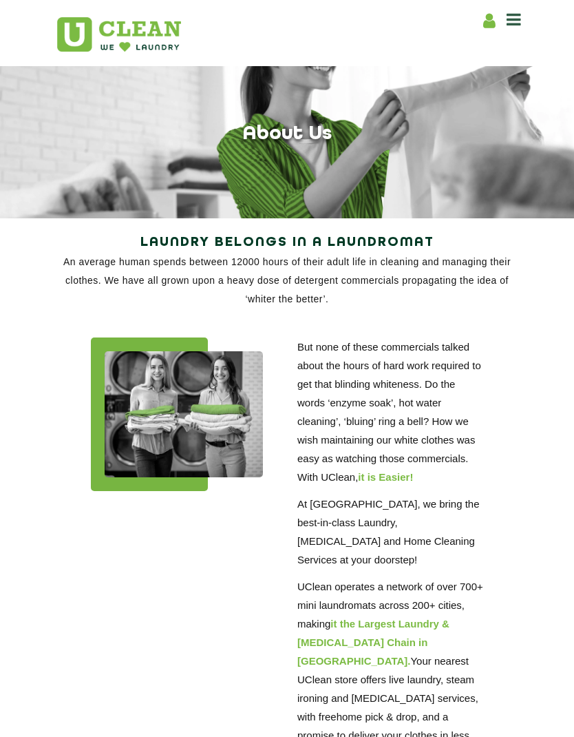
scroll to position [1, 0]
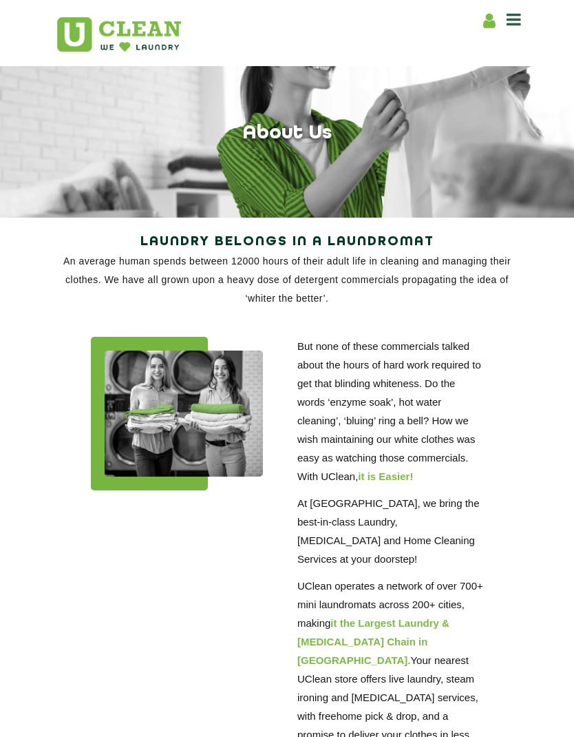
click at [488, 15] on icon at bounding box center [489, 20] width 12 height 17
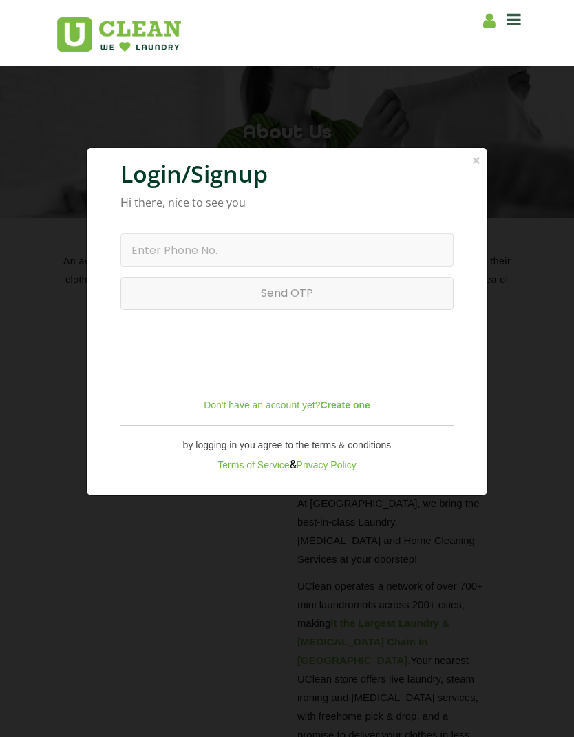
click at [351, 410] on b "Create one" at bounding box center [345, 404] width 50 height 11
click at [346, 410] on b "Create one" at bounding box center [345, 404] width 50 height 11
click at [344, 410] on b "Create one" at bounding box center [345, 404] width 50 height 11
click at [280, 410] on link "Don't have an account yet? Create one" at bounding box center [287, 404] width 167 height 11
click at [282, 410] on link "Don't have an account yet? Create one" at bounding box center [287, 404] width 167 height 11
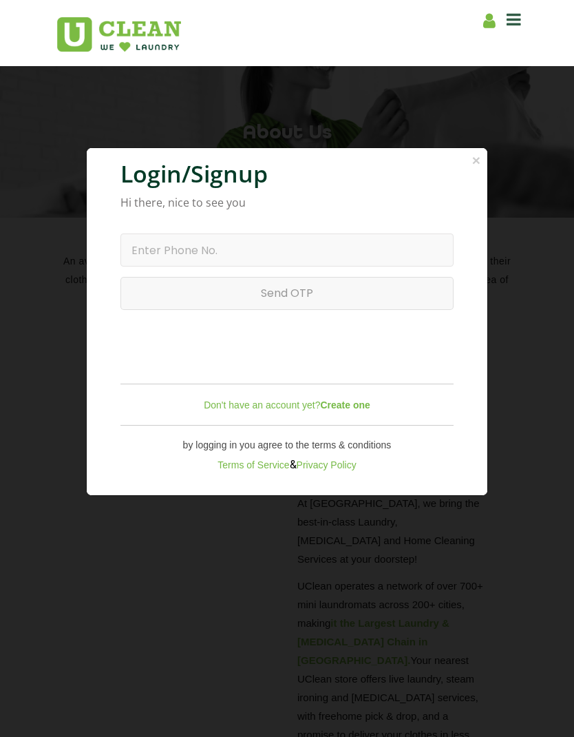
click at [282, 410] on link "Don't have an account yet? Create one" at bounding box center [287, 404] width 167 height 11
click at [278, 410] on link "Don't have an account yet? Create one" at bounding box center [287, 404] width 167 height 11
click at [289, 410] on link "Don't have an account yet? Create one" at bounding box center [287, 404] width 167 height 11
click at [361, 259] on input "text" at bounding box center [287, 249] width 333 height 33
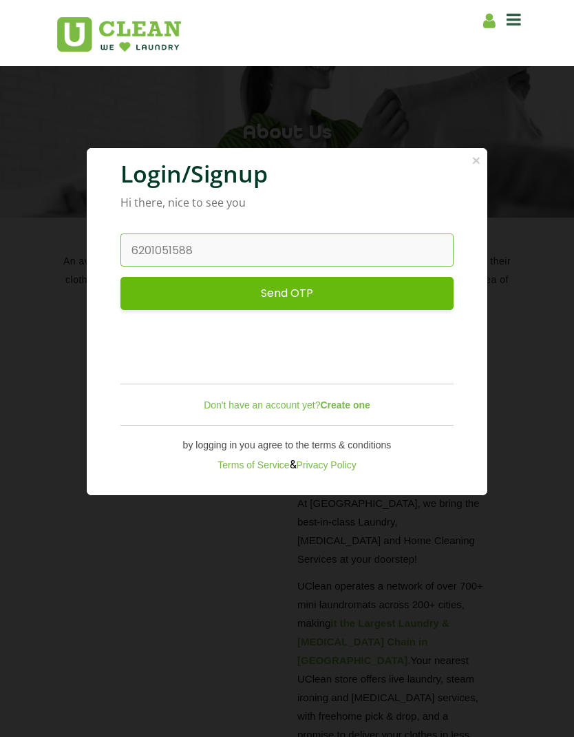
type input "6201051588"
click at [346, 298] on input "Send OTP" at bounding box center [287, 293] width 333 height 33
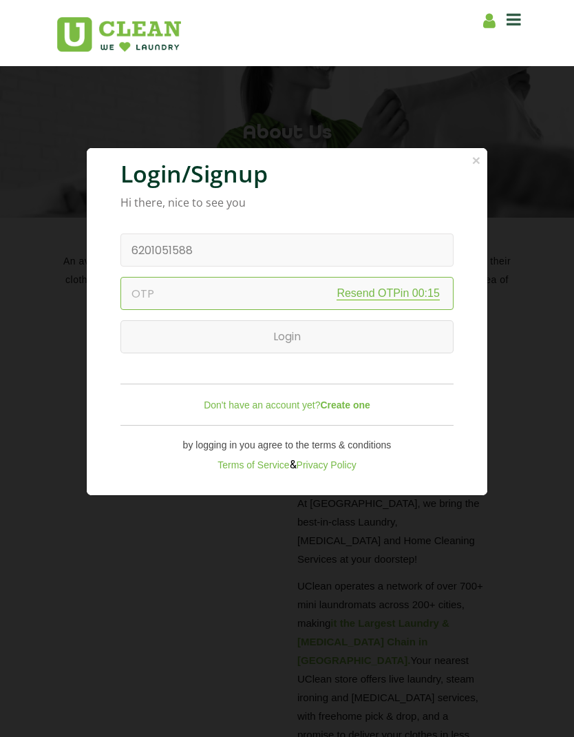
click at [267, 310] on input "text" at bounding box center [287, 293] width 333 height 33
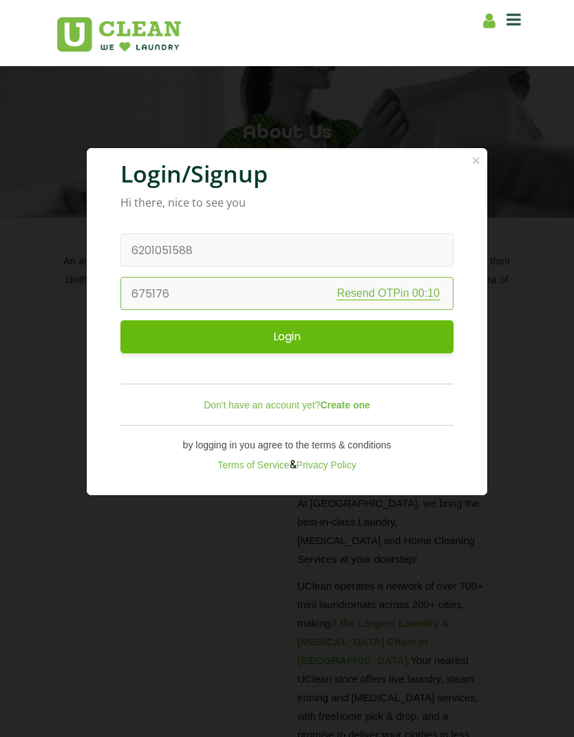
type input "675176"
click at [353, 345] on input "Login" at bounding box center [287, 336] width 333 height 33
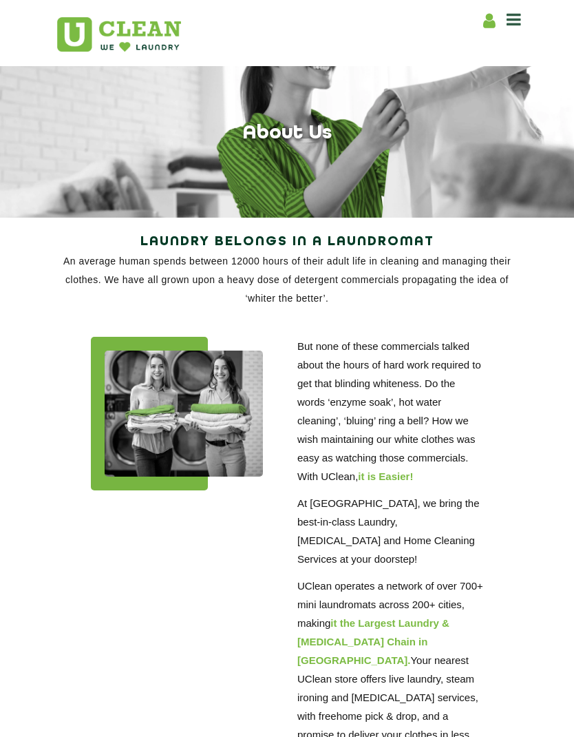
click at [505, 28] on div "Home About us Franchise Services [MEDICAL_DATA] Laundry by Kg Premium Laundry S…" at bounding box center [501, 18] width 41 height 21
click at [492, 21] on icon at bounding box center [489, 20] width 12 height 17
select select
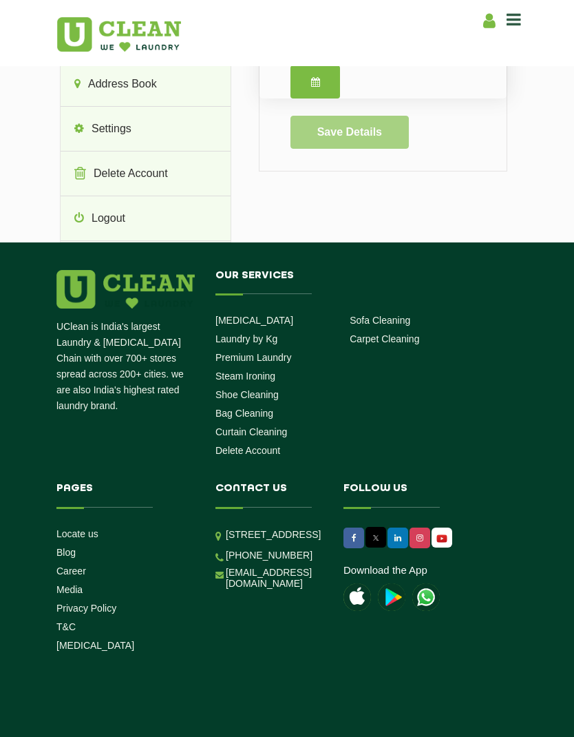
scroll to position [256, 0]
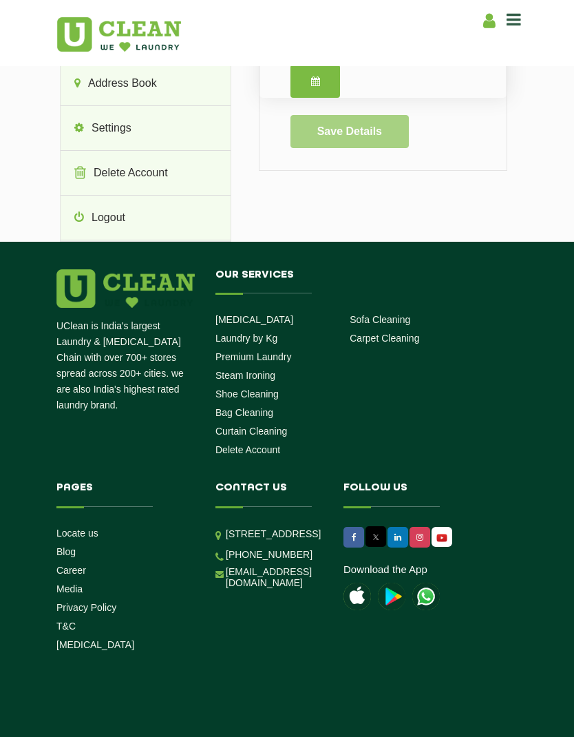
click at [83, 565] on link "Career" at bounding box center [71, 570] width 30 height 11
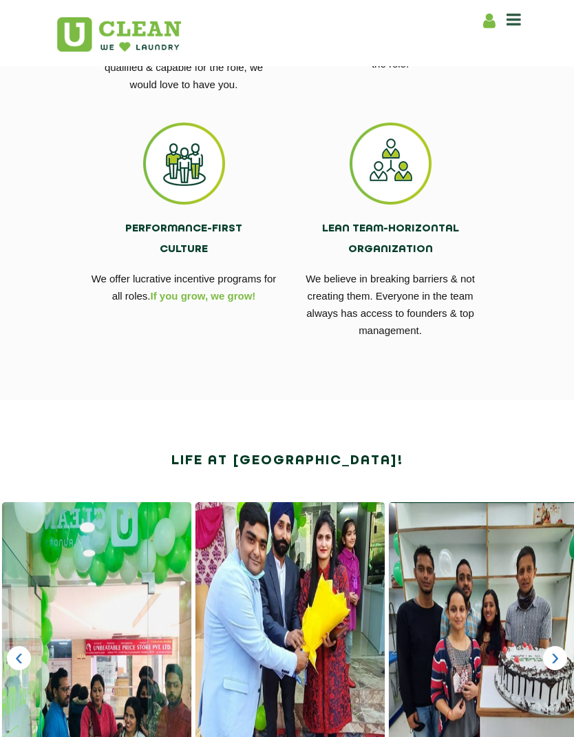
scroll to position [353, 0]
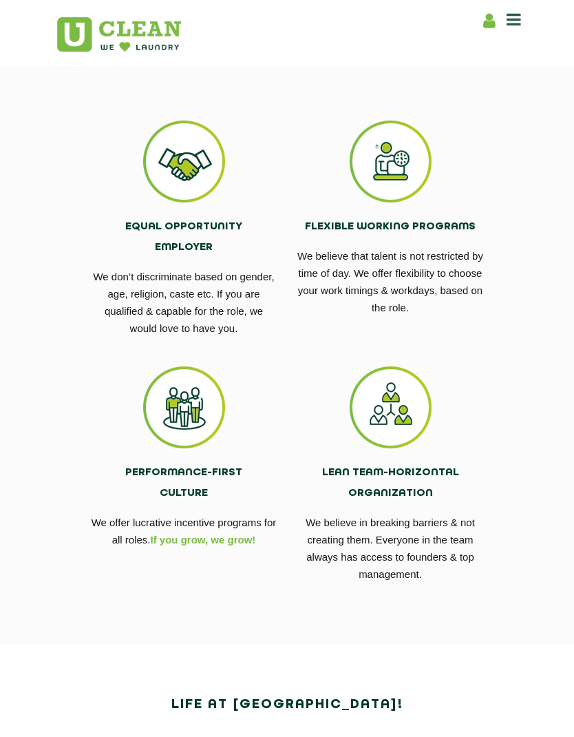
click at [397, 424] on img at bounding box center [391, 407] width 82 height 82
click at [389, 477] on h4 "Lean Team-Horizontal Organization" at bounding box center [391, 482] width 186 height 41
click at [239, 535] on span "If you grow, we grow!" at bounding box center [203, 540] width 105 height 12
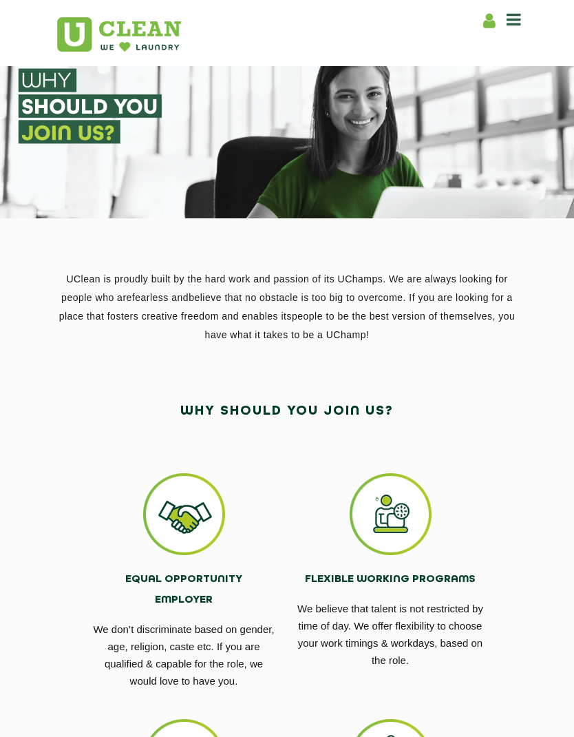
scroll to position [0, 0]
click at [515, 17] on icon at bounding box center [514, 19] width 14 height 17
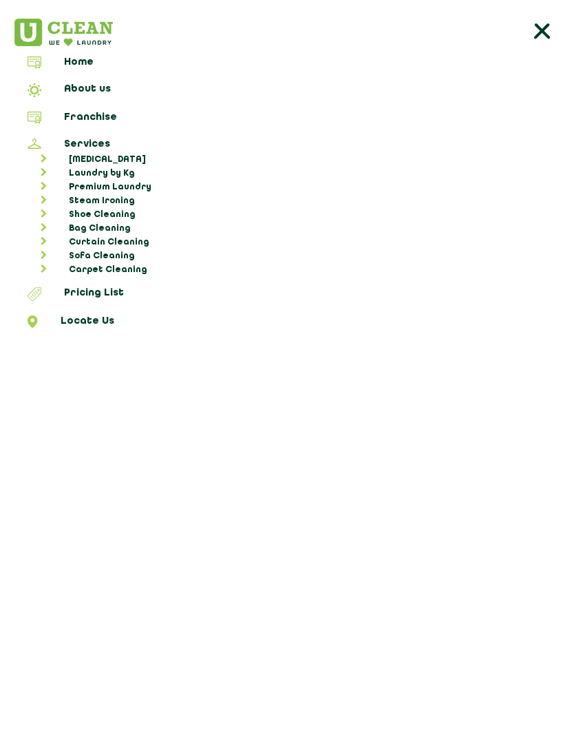
click at [110, 121] on link "Franchise" at bounding box center [287, 120] width 565 height 17
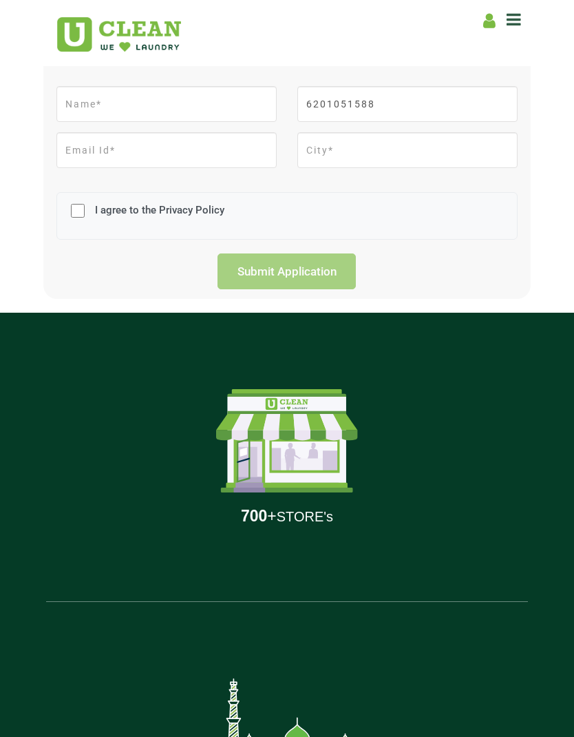
scroll to position [357, 0]
